Goal: Communication & Community: Answer question/provide support

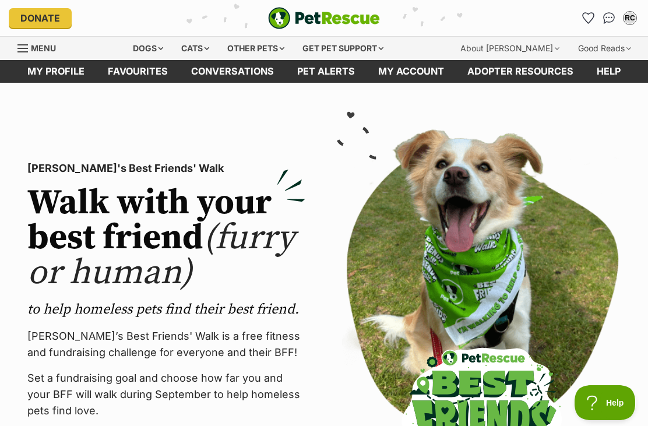
click at [604, 26] on link "Conversations" at bounding box center [609, 18] width 19 height 19
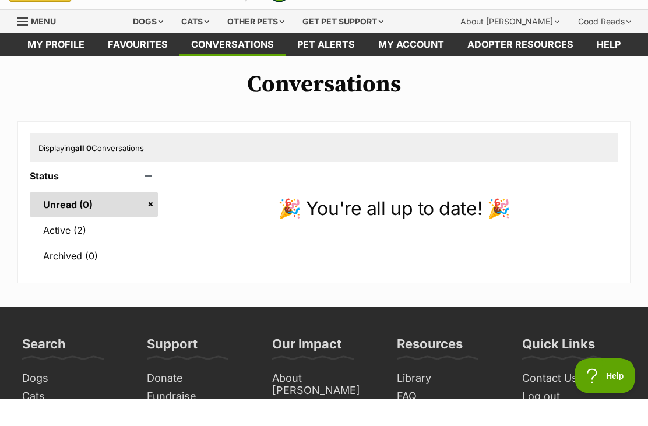
scroll to position [27, 0]
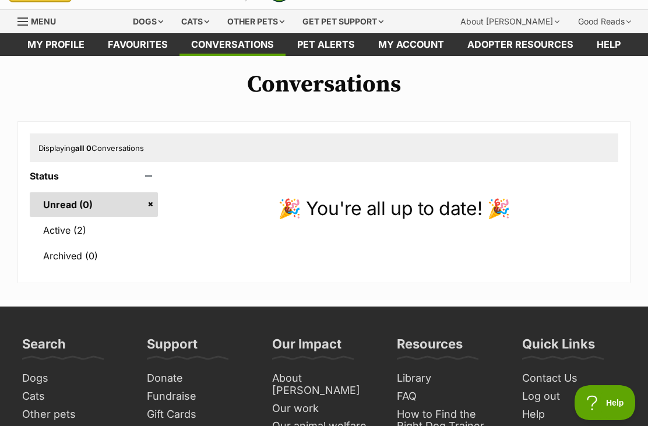
click at [87, 234] on link "Active (2)" at bounding box center [94, 230] width 128 height 24
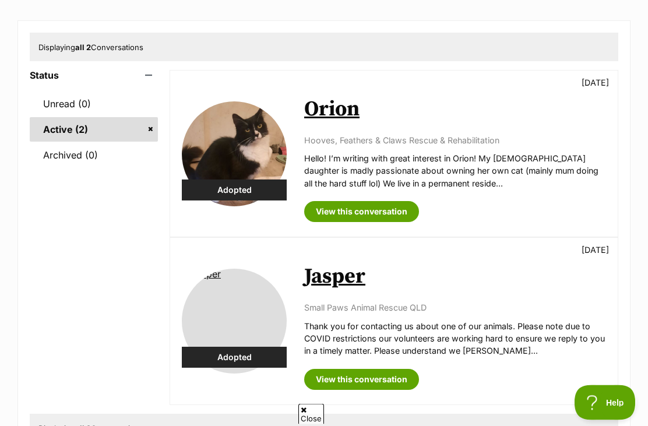
scroll to position [136, 0]
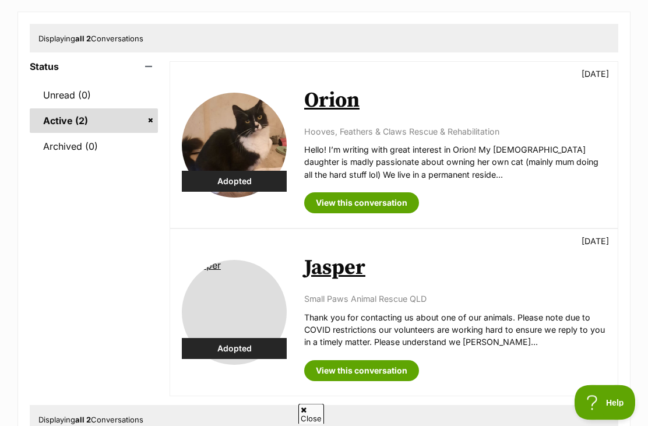
click at [373, 203] on link "View this conversation" at bounding box center [361, 203] width 115 height 21
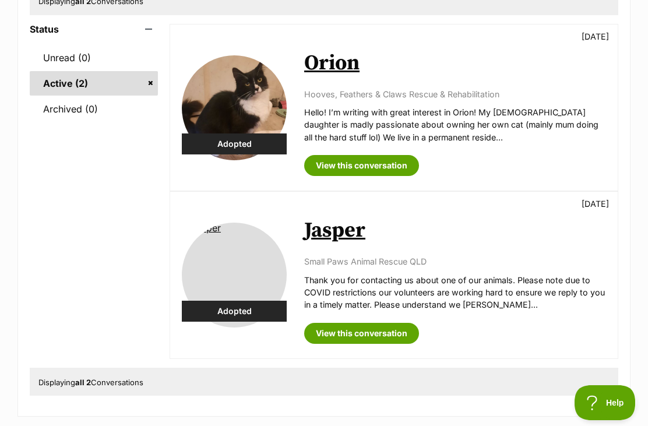
click at [339, 239] on link "Jasper" at bounding box center [334, 230] width 61 height 26
click at [358, 52] on link "Orion" at bounding box center [331, 63] width 55 height 26
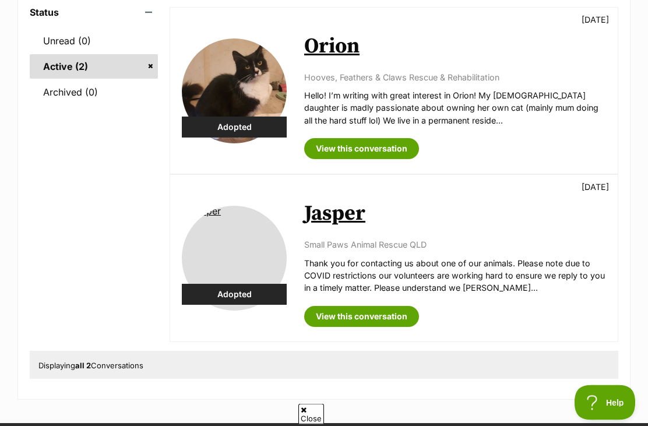
scroll to position [203, 0]
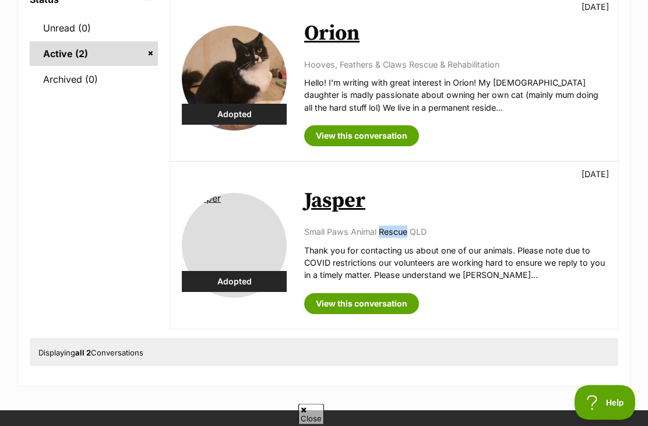
click at [454, 163] on div "Adopted Jasper [DATE] Small Paws Animal Rescue QLD Thank you for contacting us …" at bounding box center [394, 246] width 448 height 166
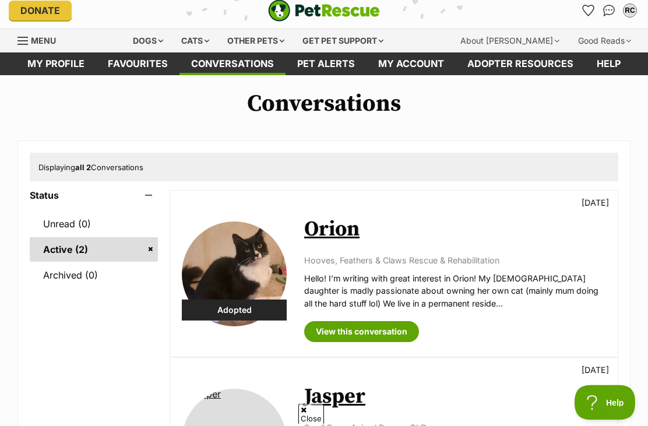
scroll to position [0, 0]
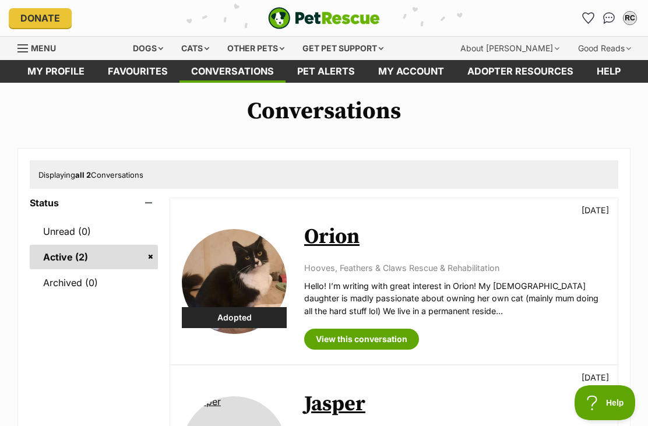
click at [638, 12] on button "RC" at bounding box center [630, 18] width 19 height 19
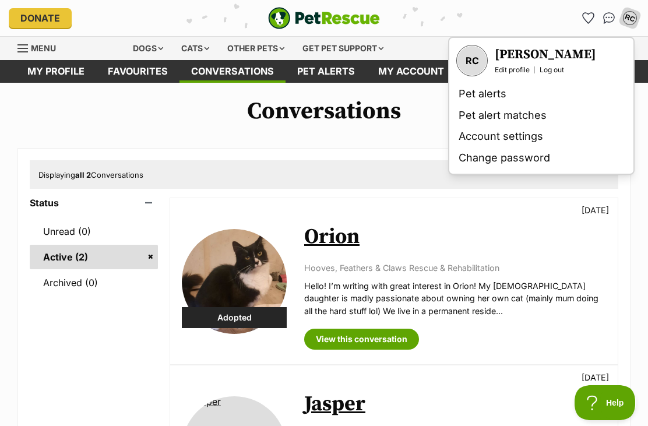
click at [536, 47] on h3 "[PERSON_NAME]" at bounding box center [545, 55] width 101 height 16
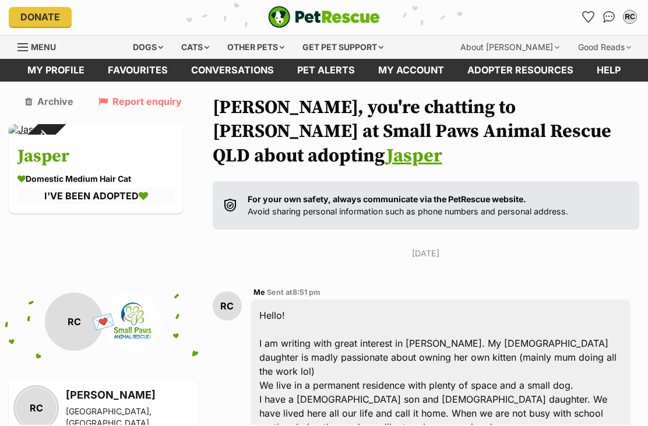
scroll to position [84, 0]
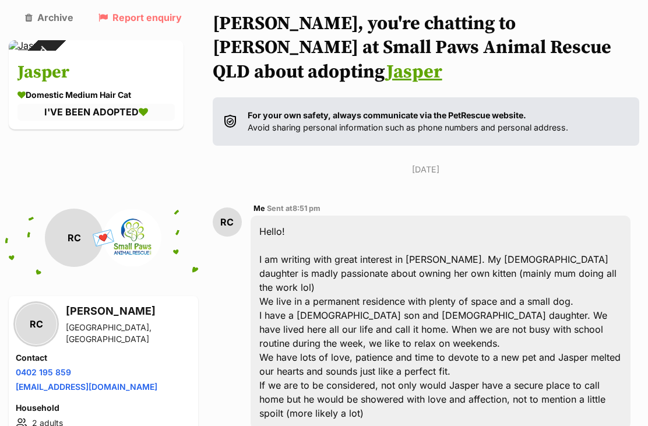
click at [382, 164] on p "Monday, 8 August 2022" at bounding box center [426, 170] width 427 height 12
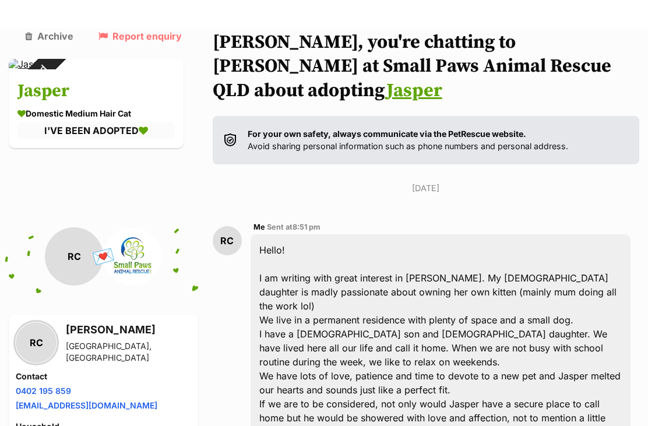
scroll to position [0, 0]
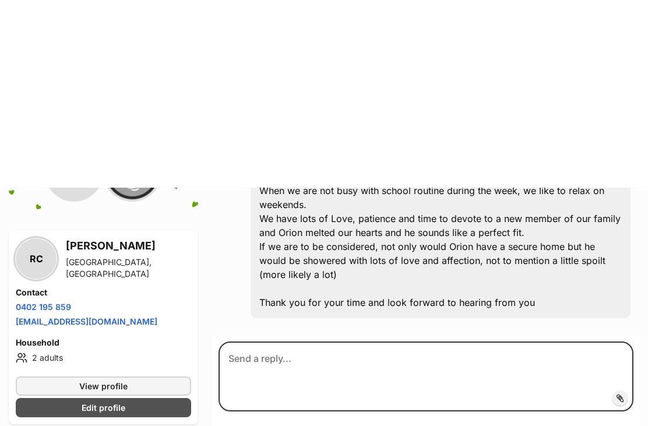
scroll to position [240, 0]
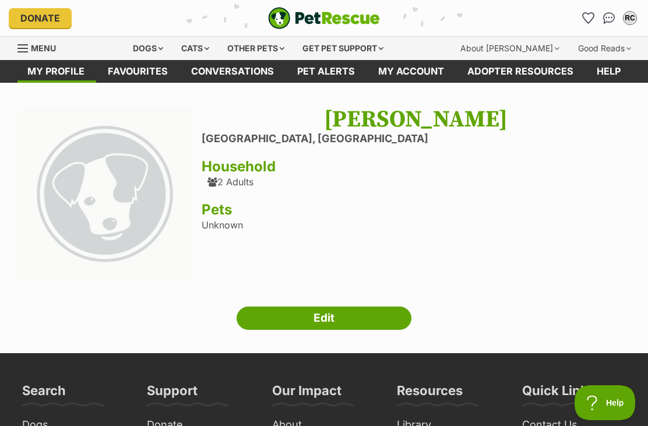
click at [627, 9] on button "RC" at bounding box center [630, 18] width 19 height 19
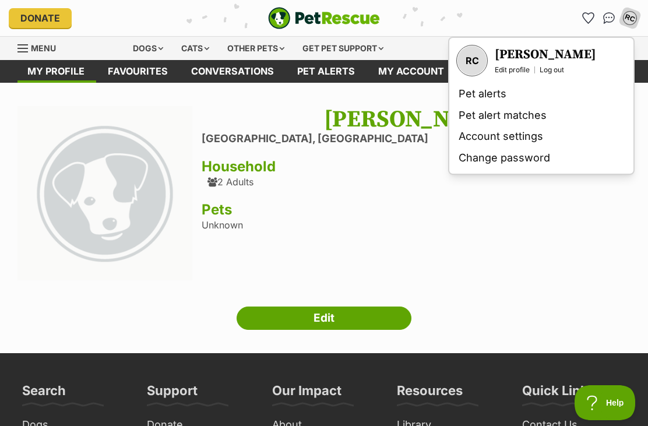
click at [520, 69] on link "Edit profile" at bounding box center [512, 69] width 35 height 9
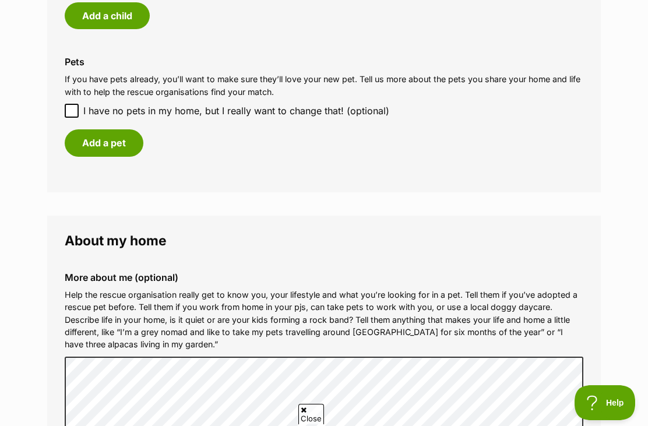
scroll to position [1097, 0]
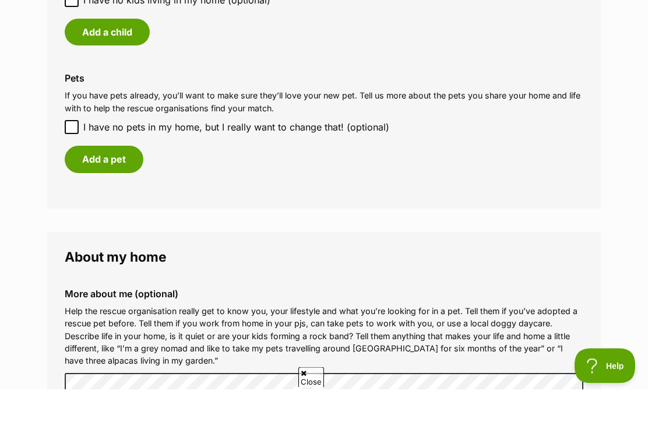
scroll to position [1076, 0]
